Goal: Find specific page/section: Find specific page/section

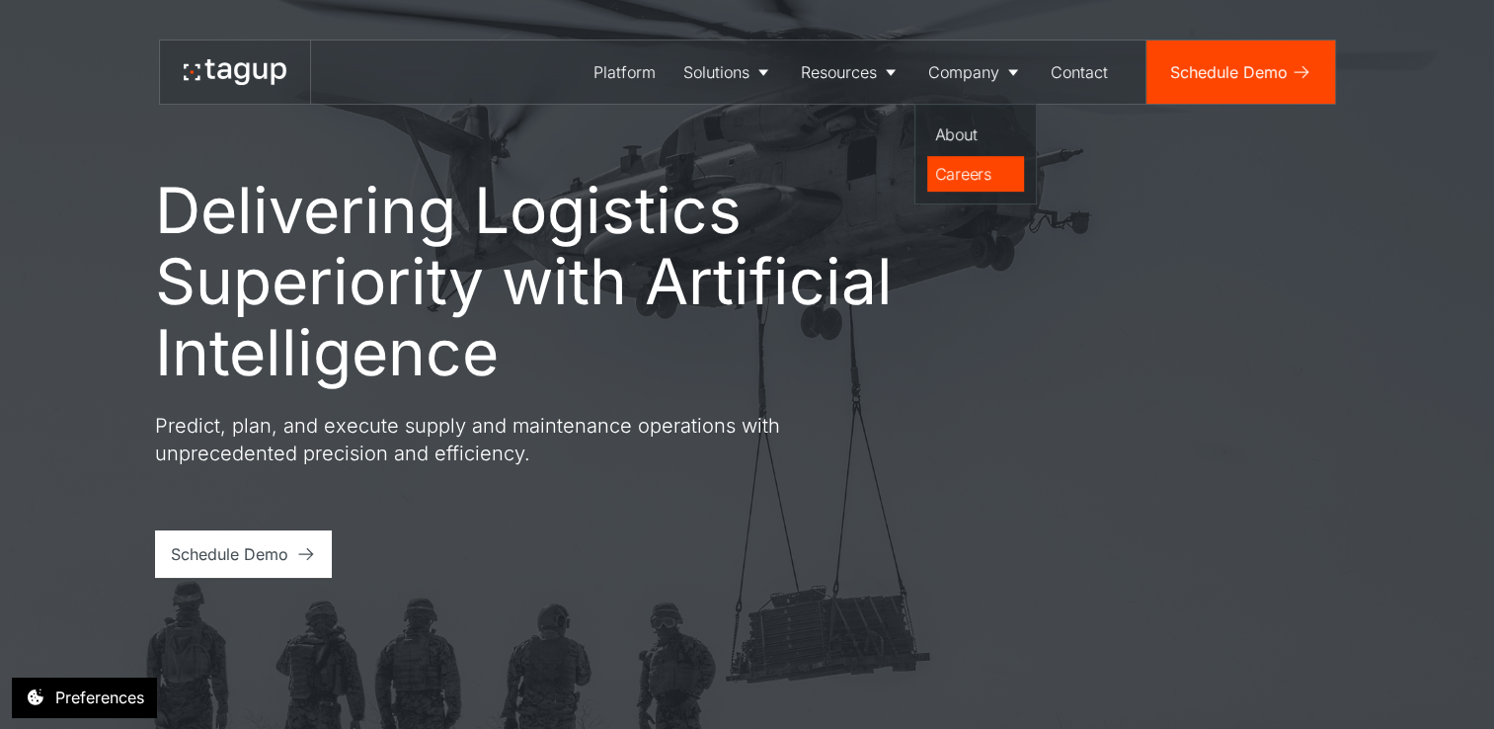
click at [957, 167] on div "Careers" at bounding box center [975, 174] width 81 height 24
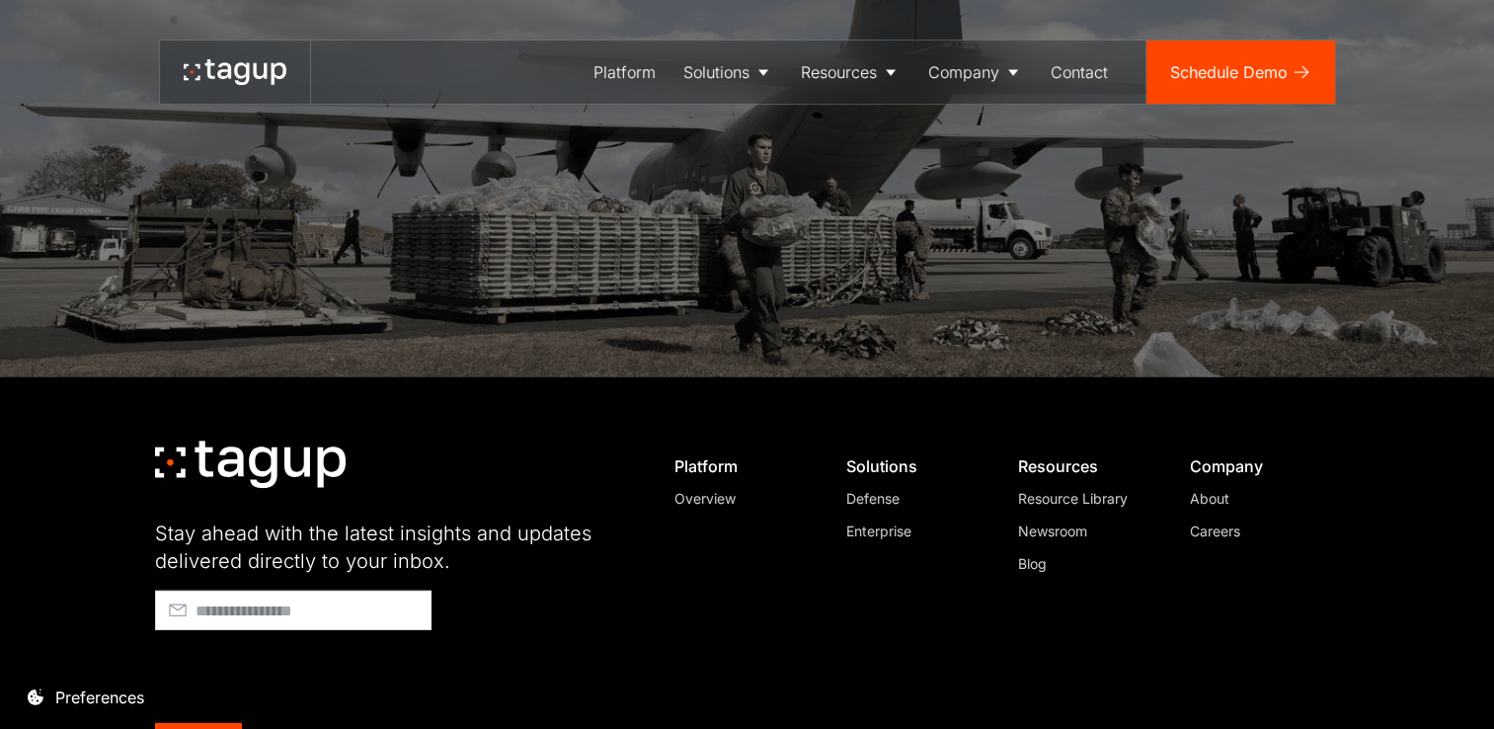
scroll to position [5628, 0]
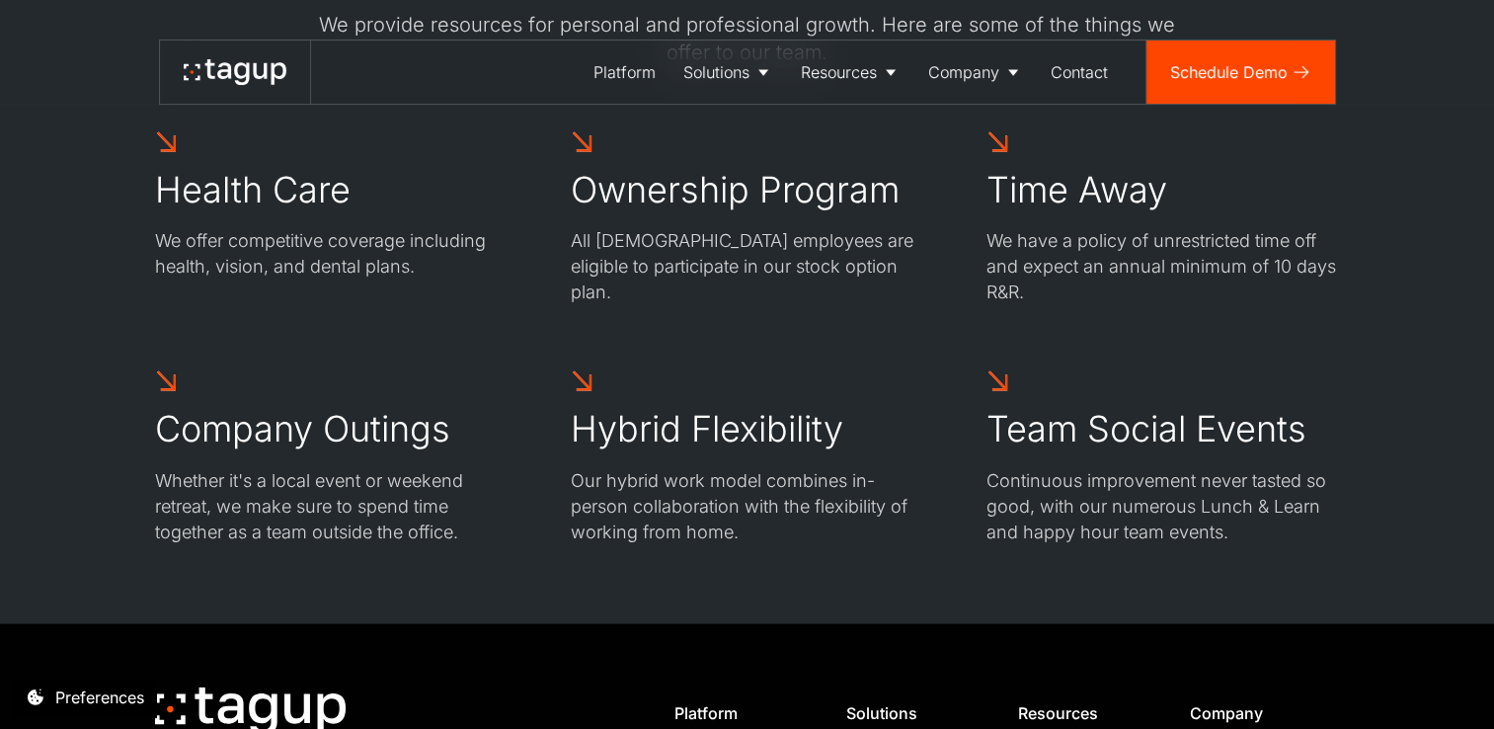
scroll to position [3250, 0]
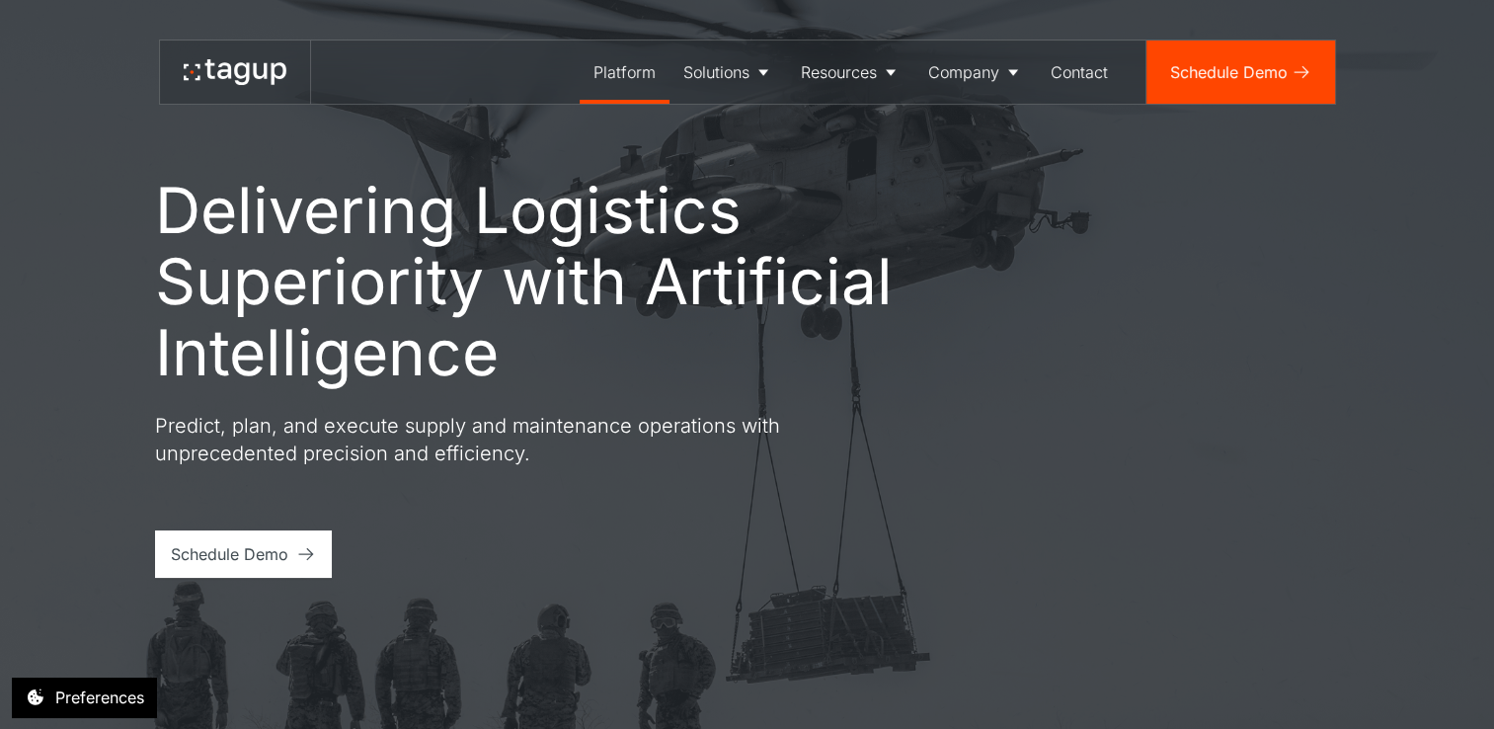
click at [629, 67] on div "Platform" at bounding box center [624, 72] width 62 height 24
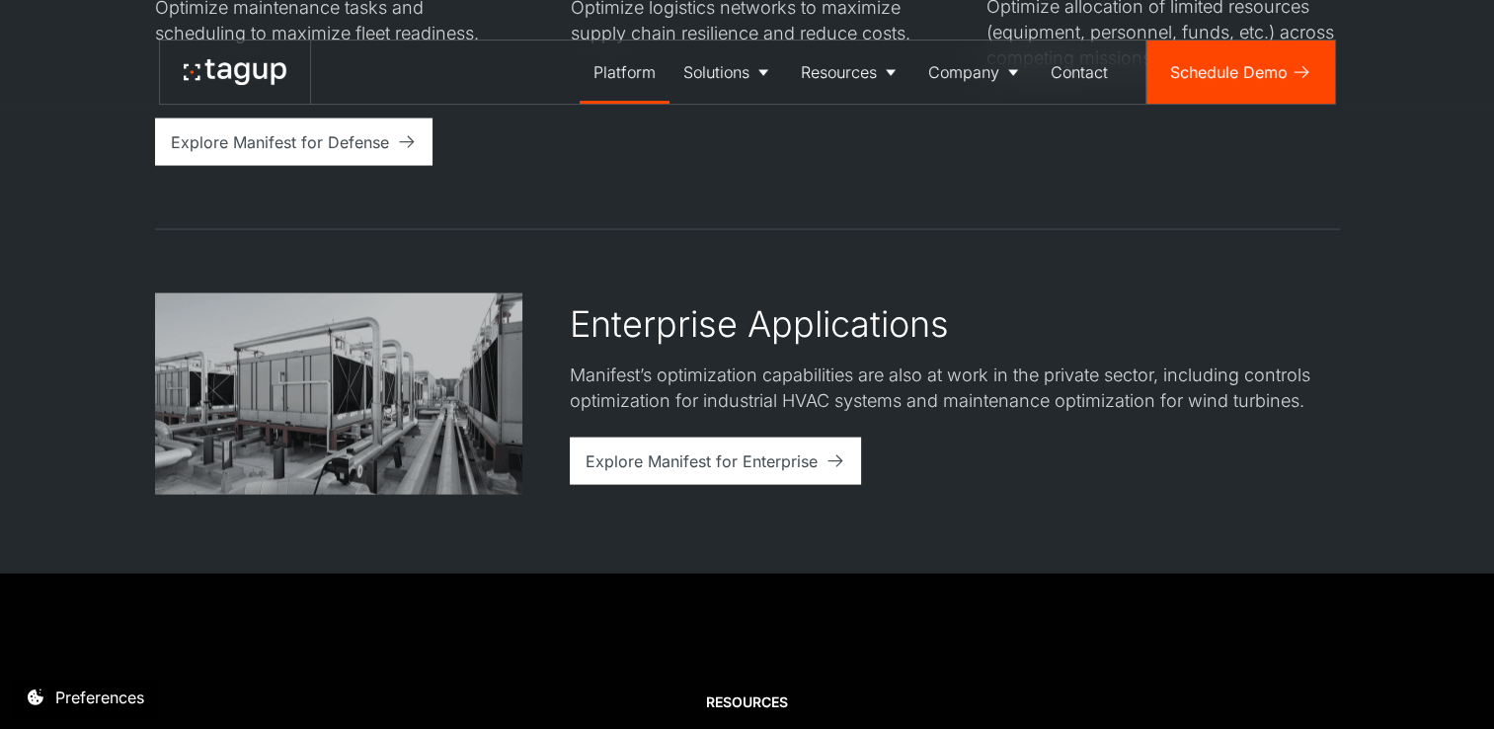
scroll to position [4048, 0]
